Goal: Transaction & Acquisition: Purchase product/service

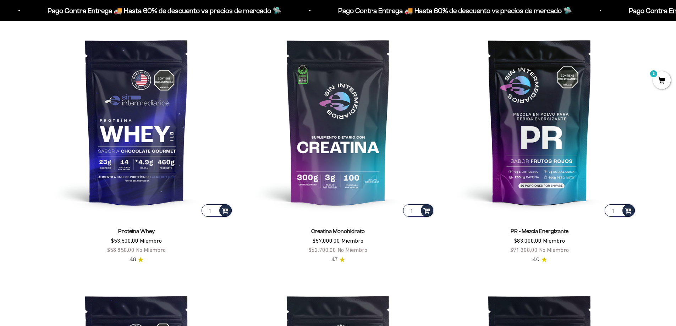
scroll to position [353, 0]
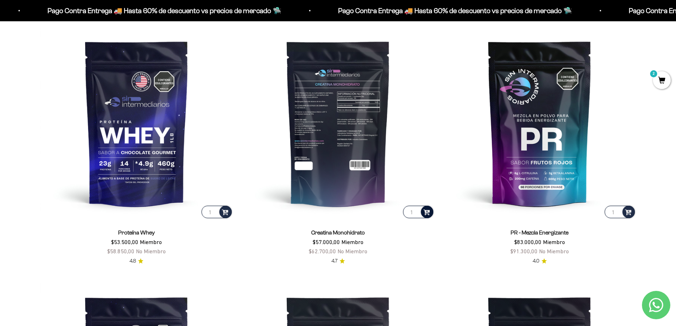
click at [424, 213] on span at bounding box center [426, 212] width 7 height 8
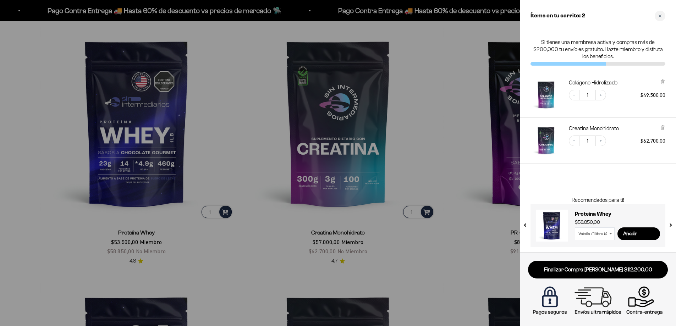
scroll to position [355, 0]
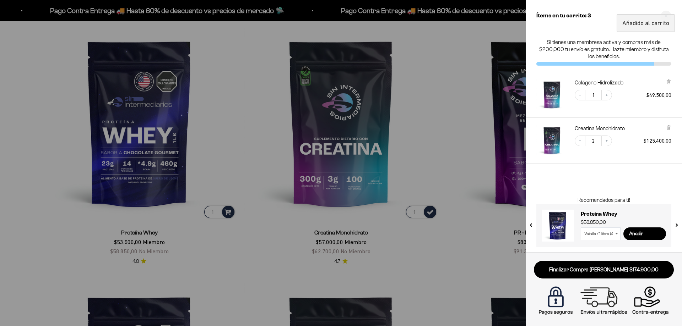
click at [421, 117] on div at bounding box center [341, 163] width 682 height 326
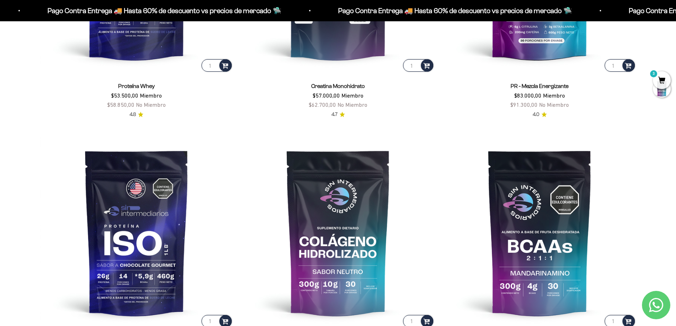
scroll to position [532, 0]
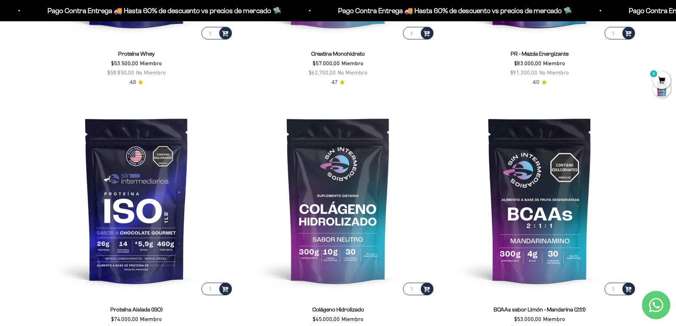
click at [541, 78] on span "3" at bounding box center [662, 80] width 18 height 18
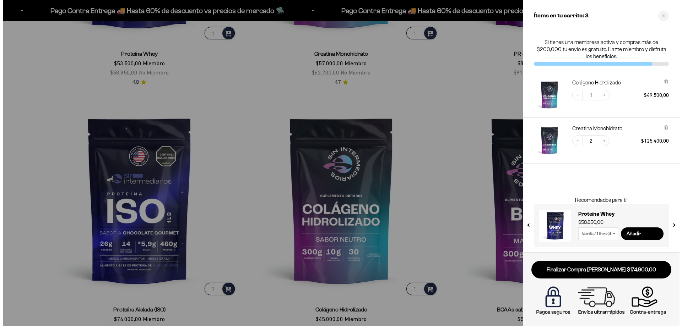
scroll to position [534, 0]
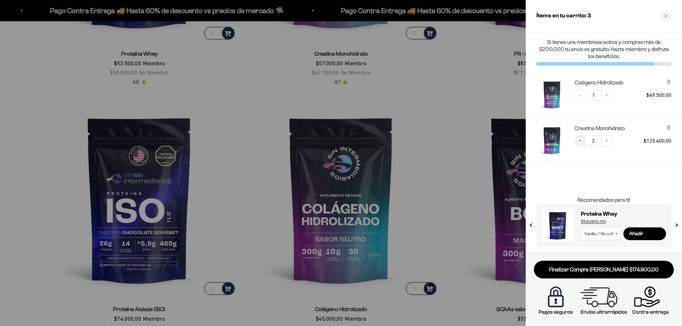
click at [541, 140] on icon "Decrease quantity" at bounding box center [580, 141] width 4 height 4
click at [451, 135] on div at bounding box center [341, 163] width 682 height 326
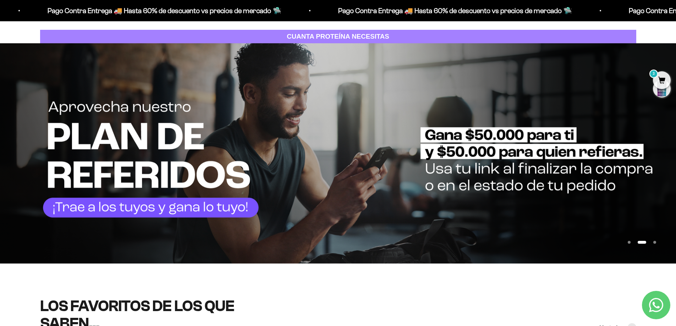
scroll to position [0, 0]
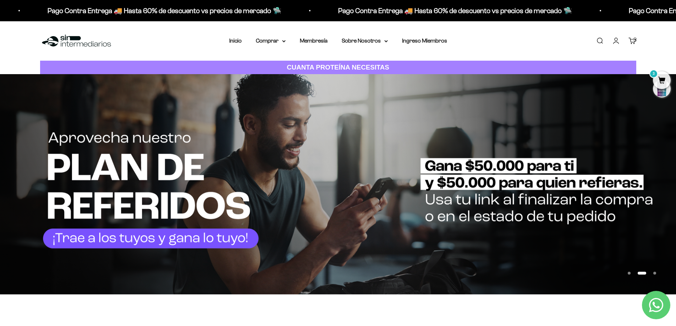
click at [71, 39] on img at bounding box center [76, 40] width 73 height 15
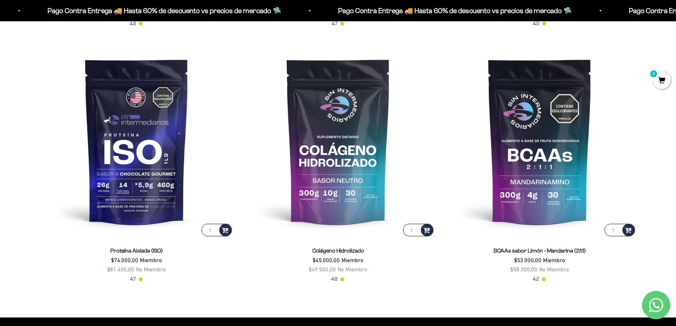
scroll to position [603, 0]
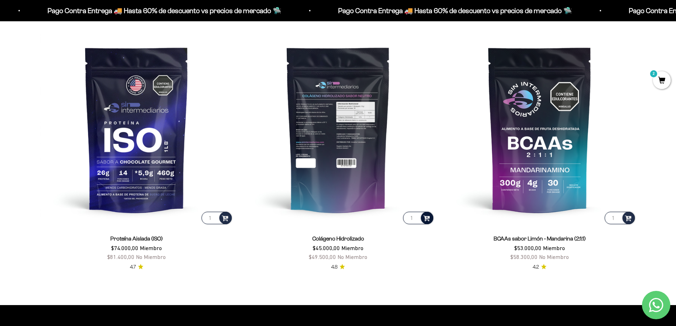
click at [426, 215] on span at bounding box center [426, 218] width 7 height 8
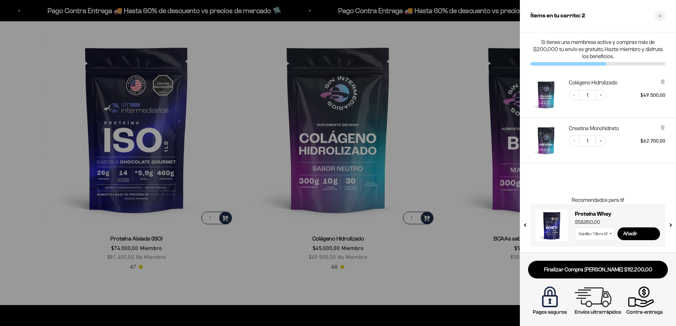
scroll to position [605, 0]
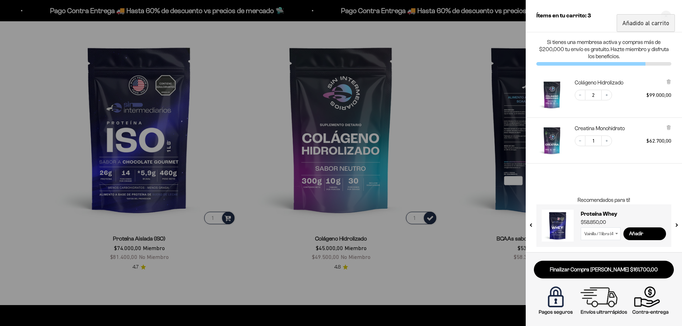
click at [495, 203] on div at bounding box center [341, 163] width 682 height 326
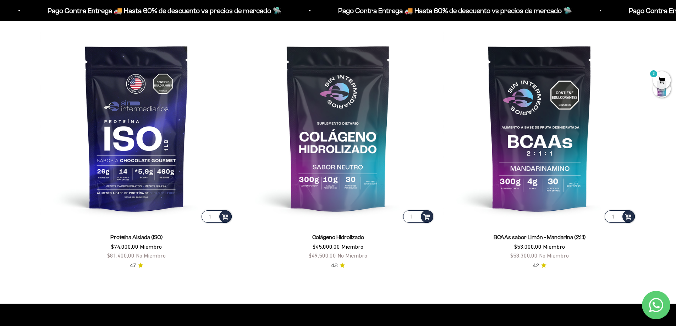
click at [663, 76] on span "3" at bounding box center [662, 80] width 18 height 18
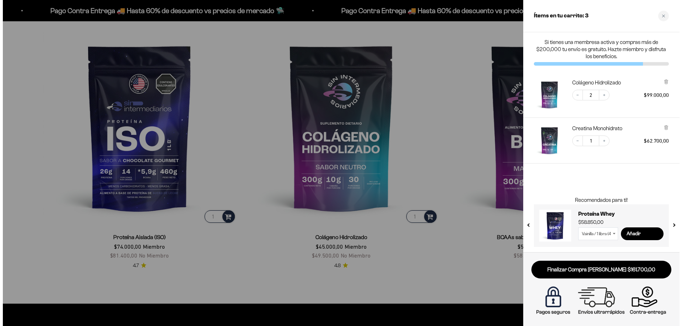
scroll to position [606, 0]
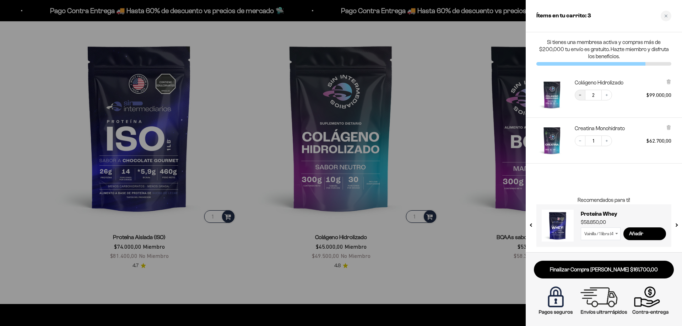
click at [577, 97] on button "Decrease quantity" at bounding box center [579, 95] width 11 height 11
click at [663, 13] on div "Close cart" at bounding box center [665, 16] width 11 height 11
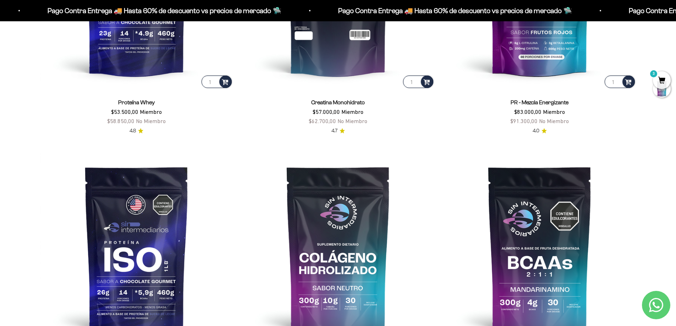
scroll to position [356, 0]
